Goal: Check status

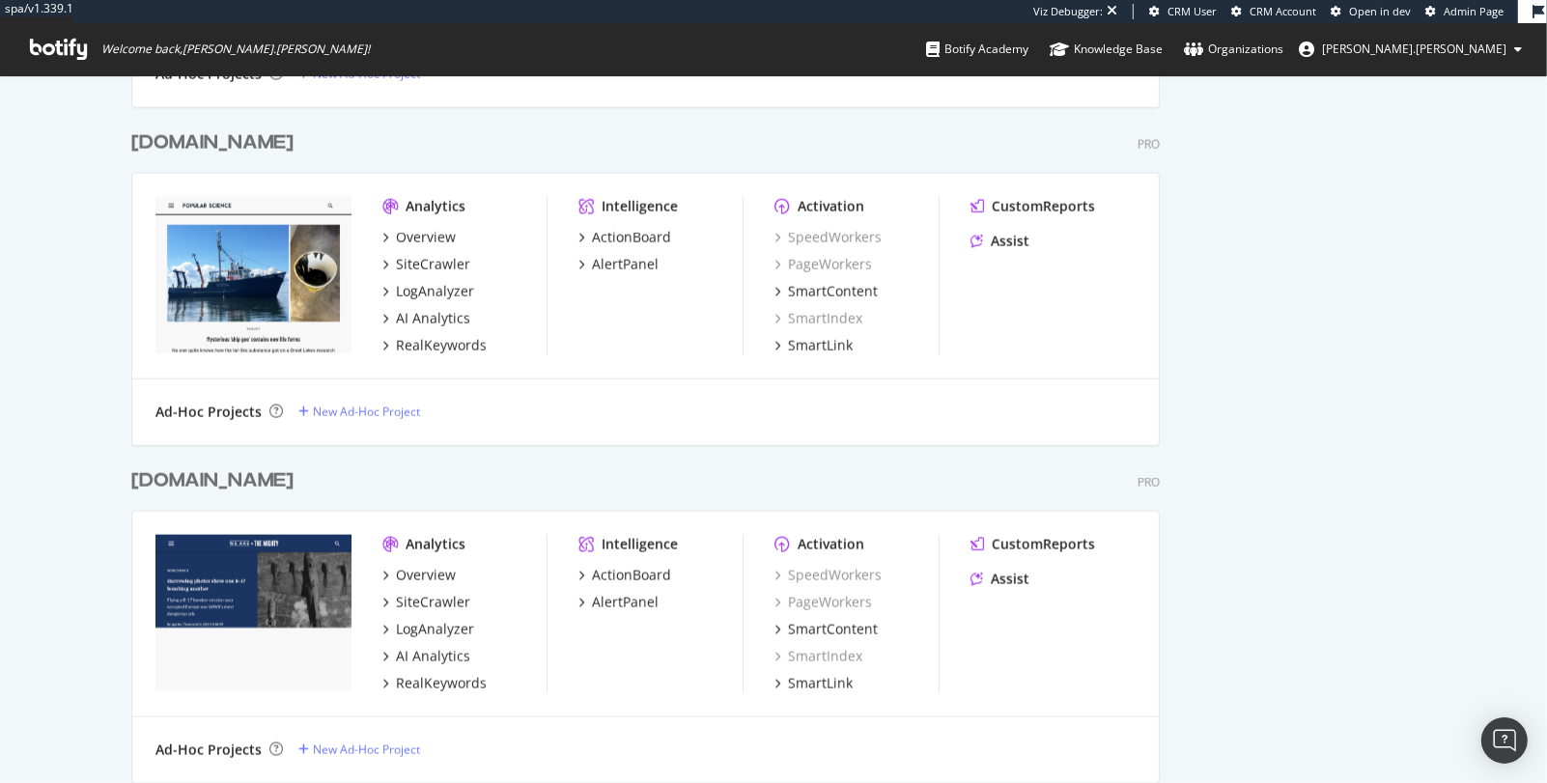
scroll to position [2066, 0]
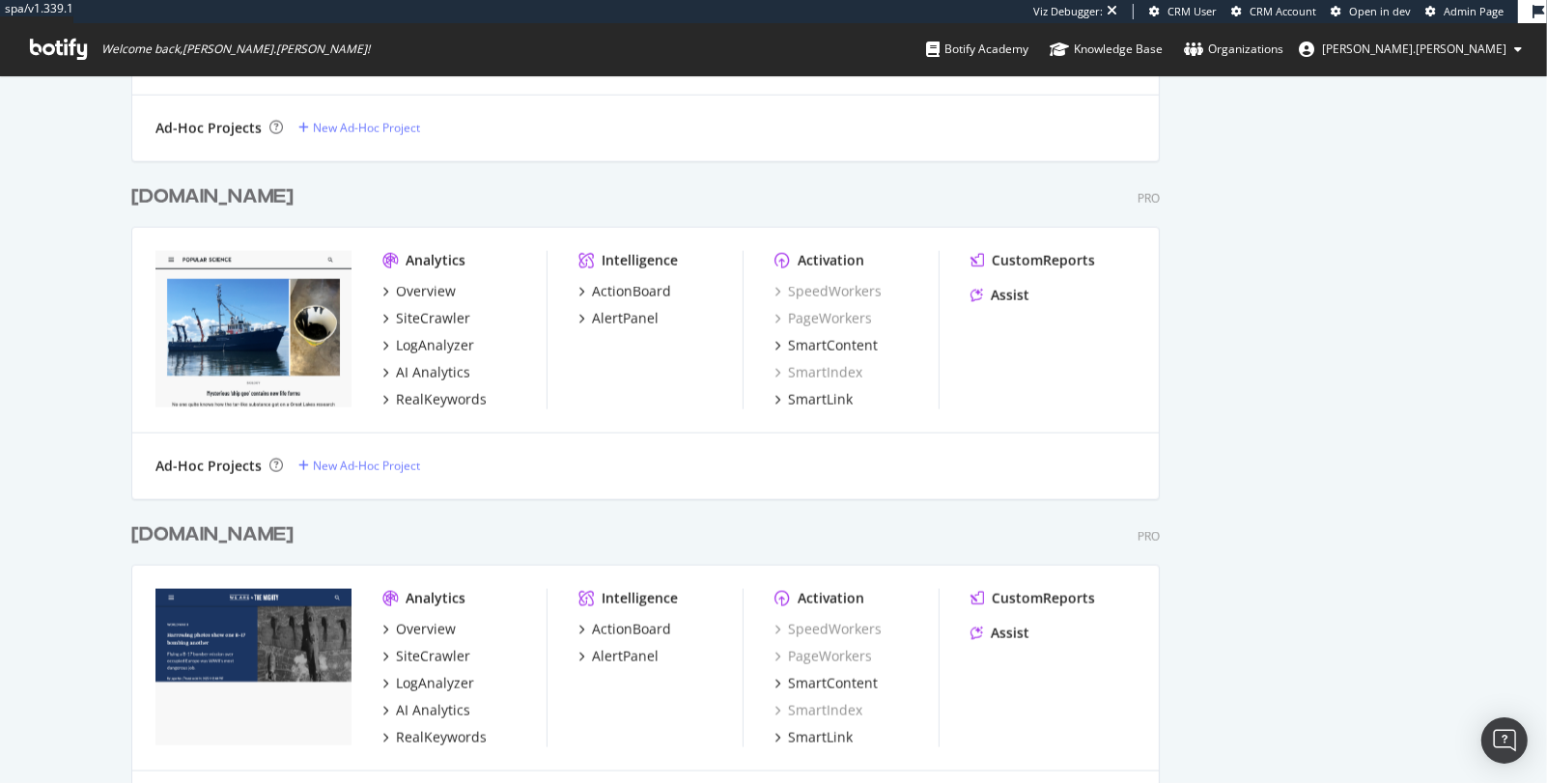
click at [187, 190] on div "[DOMAIN_NAME]" at bounding box center [212, 197] width 162 height 28
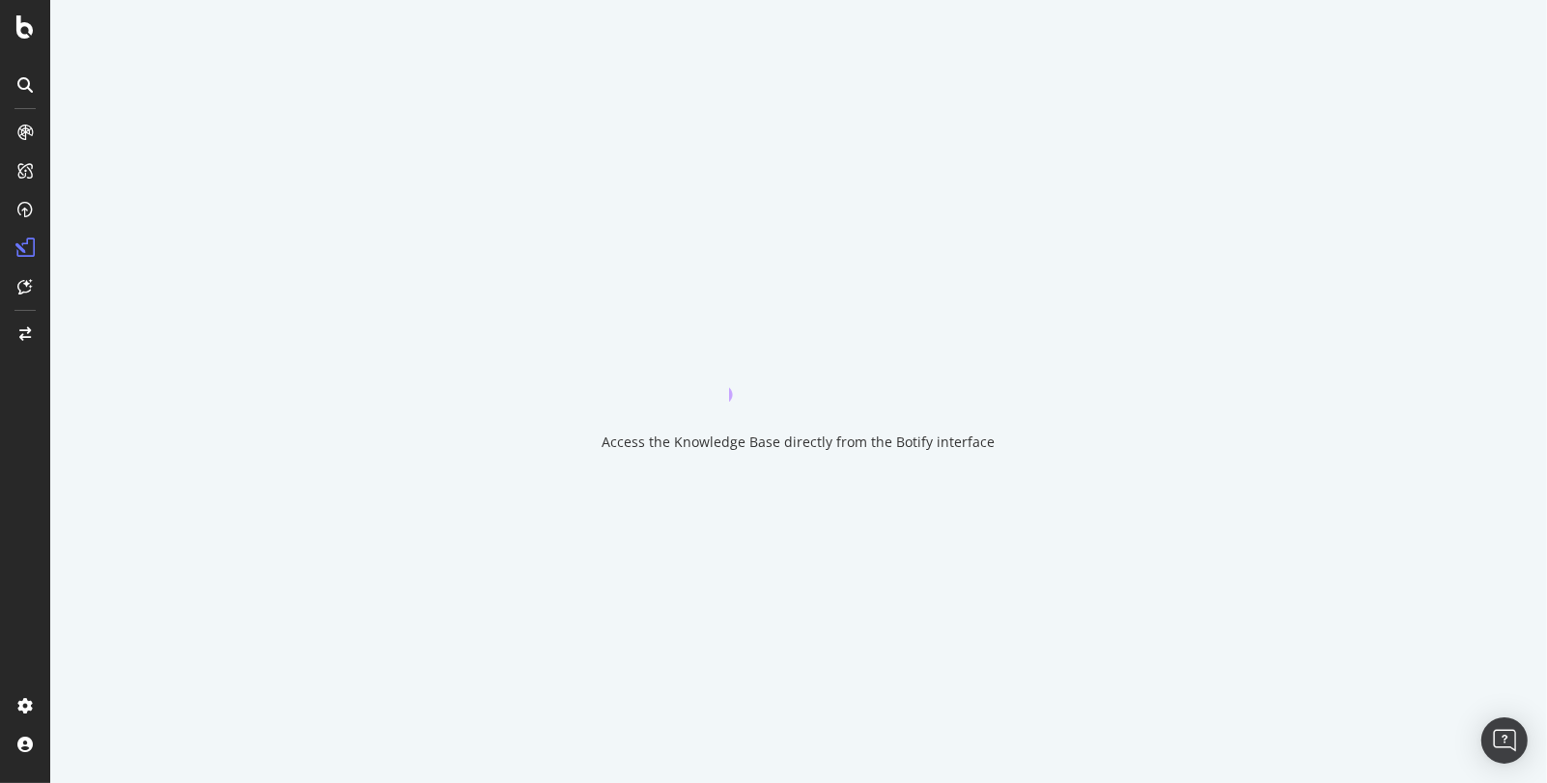
click at [1408, 14] on div "Access the Knowledge Base directly from the Botify interface" at bounding box center [798, 391] width 1497 height 783
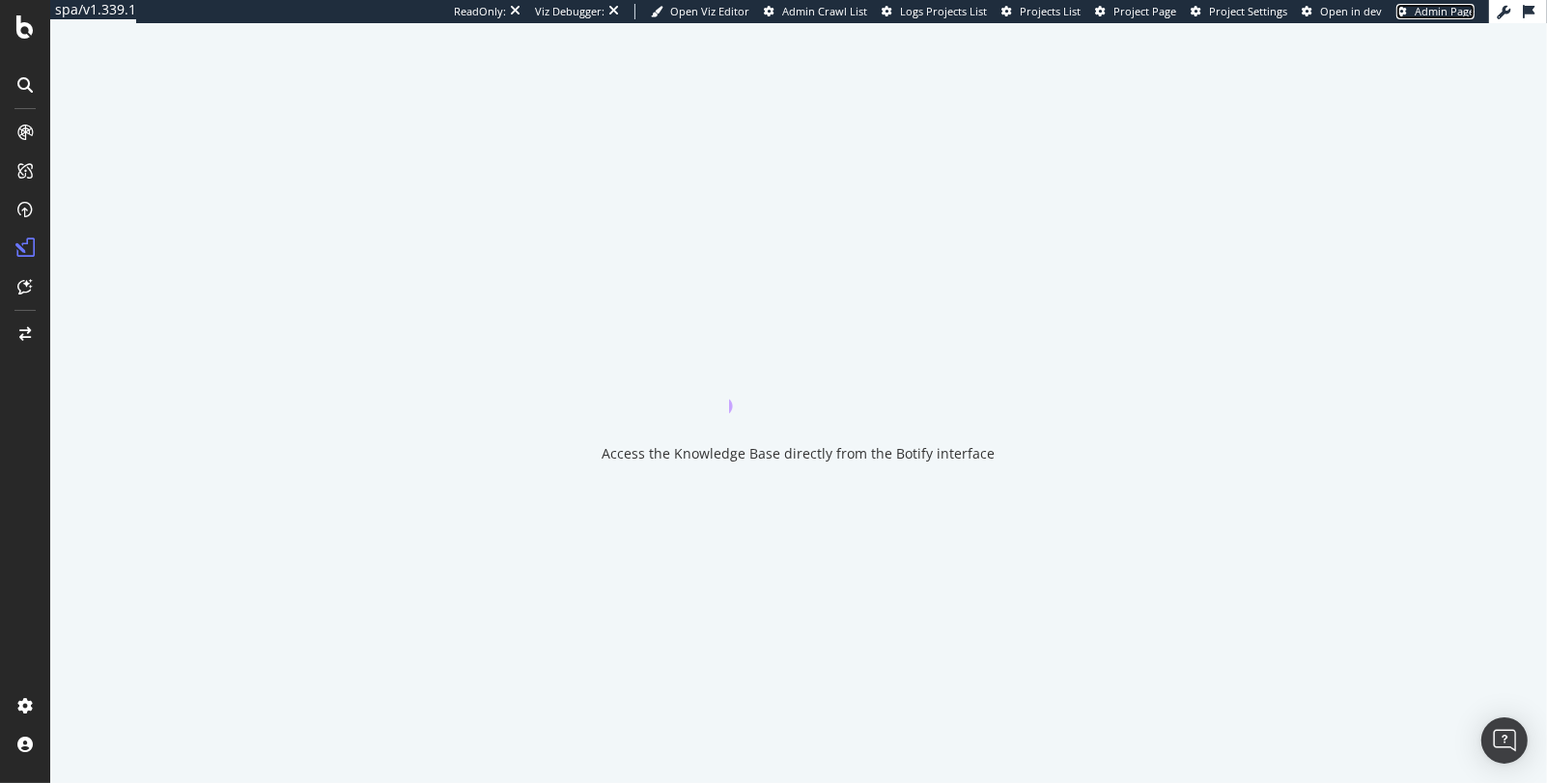
click at [1408, 14] on link "Admin Page" at bounding box center [1435, 11] width 78 height 15
